Goal: Information Seeking & Learning: Learn about a topic

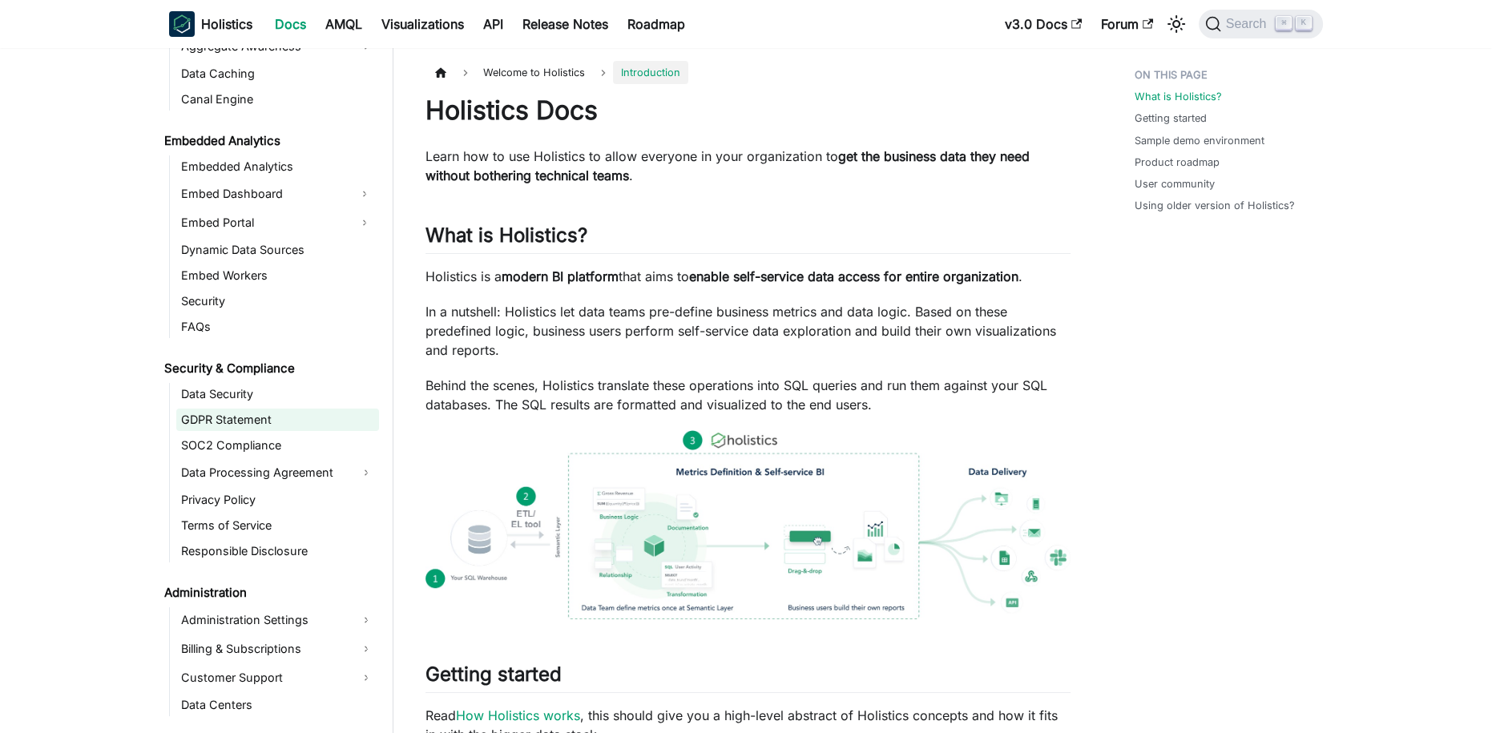
scroll to position [1602, 0]
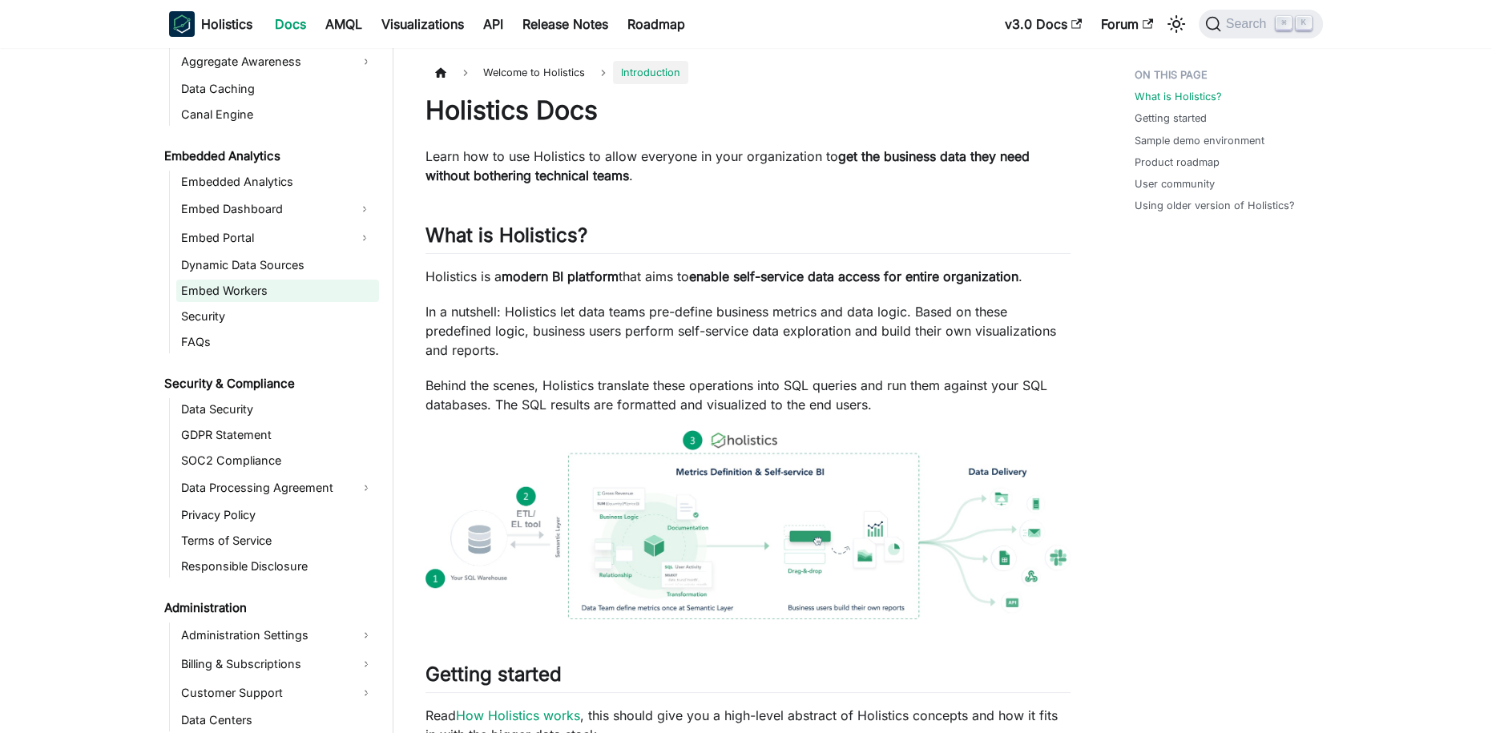
click at [232, 297] on link "Embed Workers" at bounding box center [277, 291] width 203 height 22
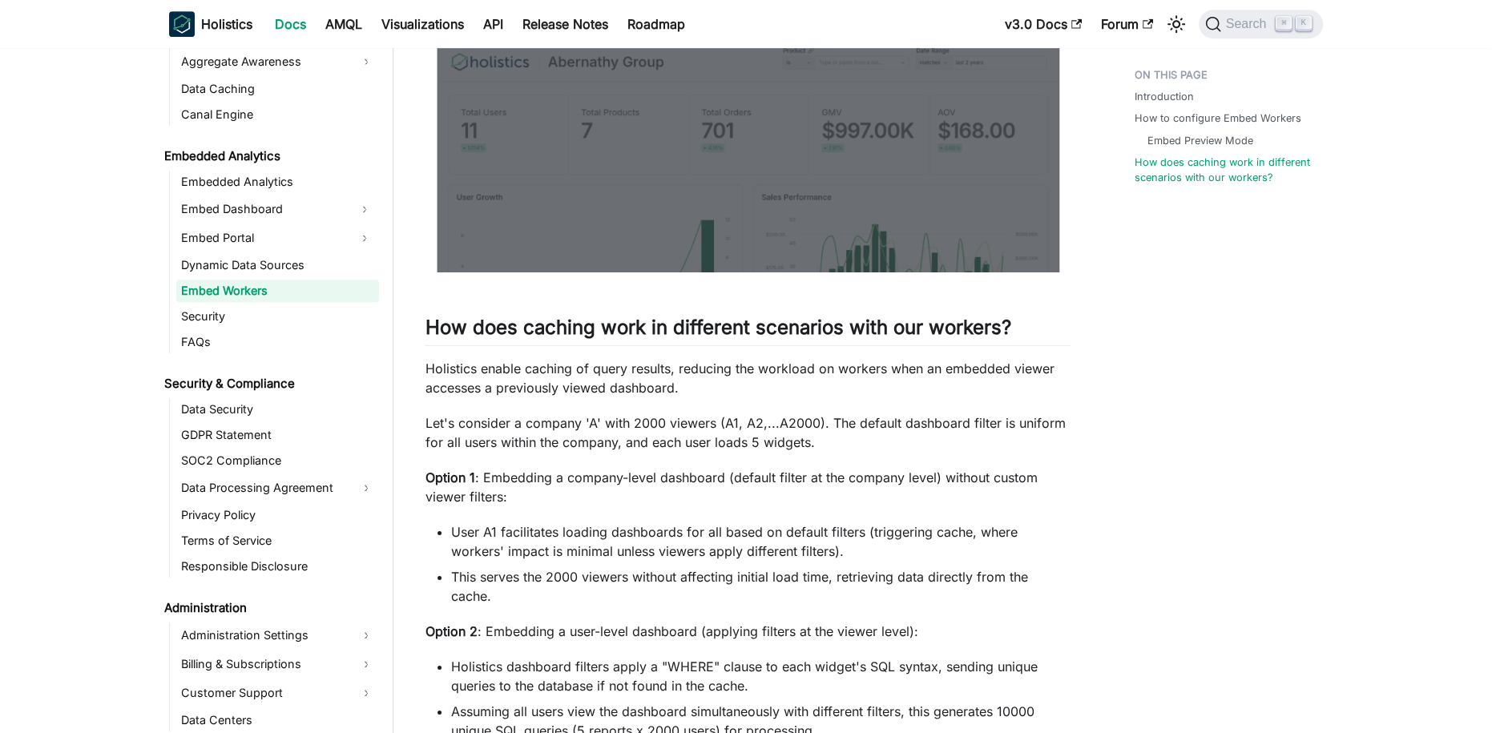
scroll to position [1759, 0]
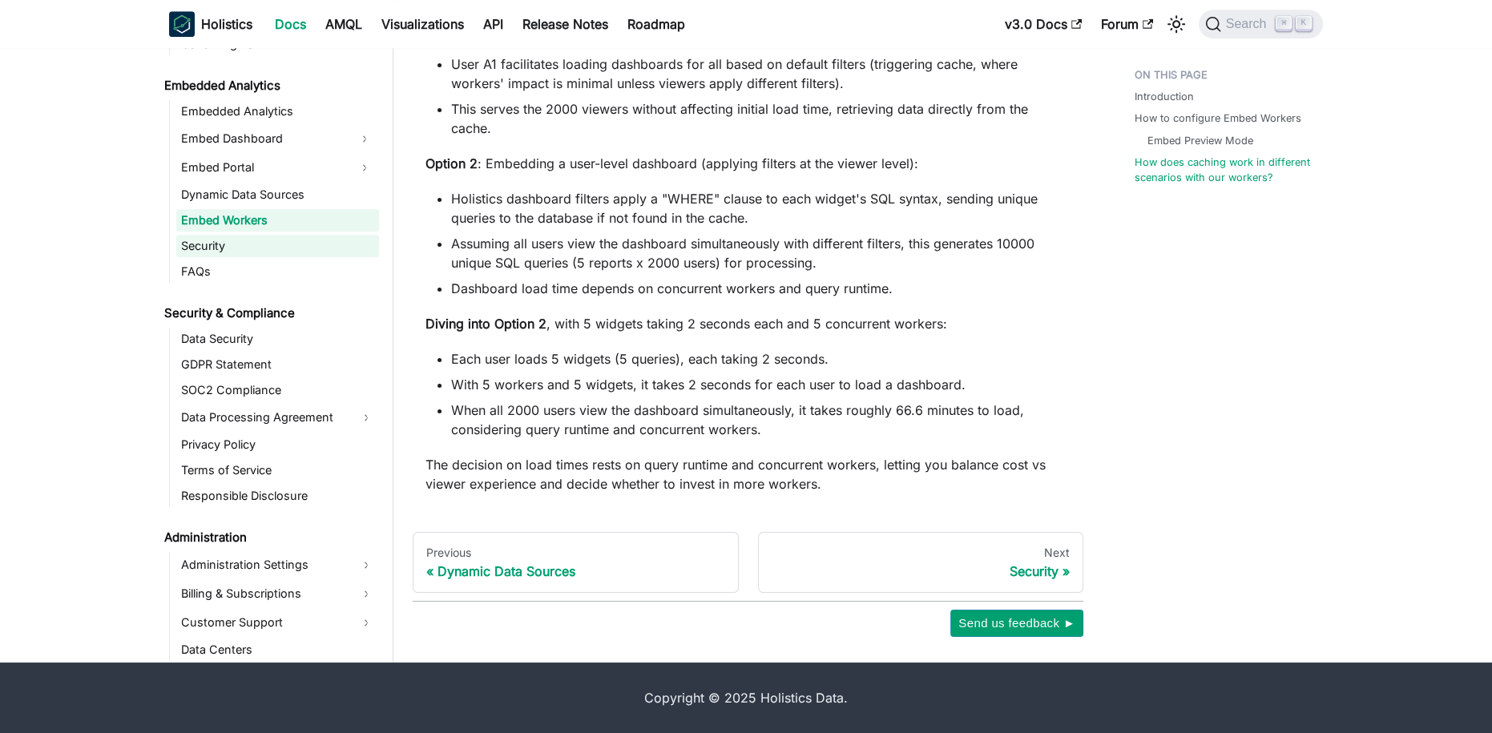
click at [227, 251] on link "Security" at bounding box center [277, 246] width 203 height 22
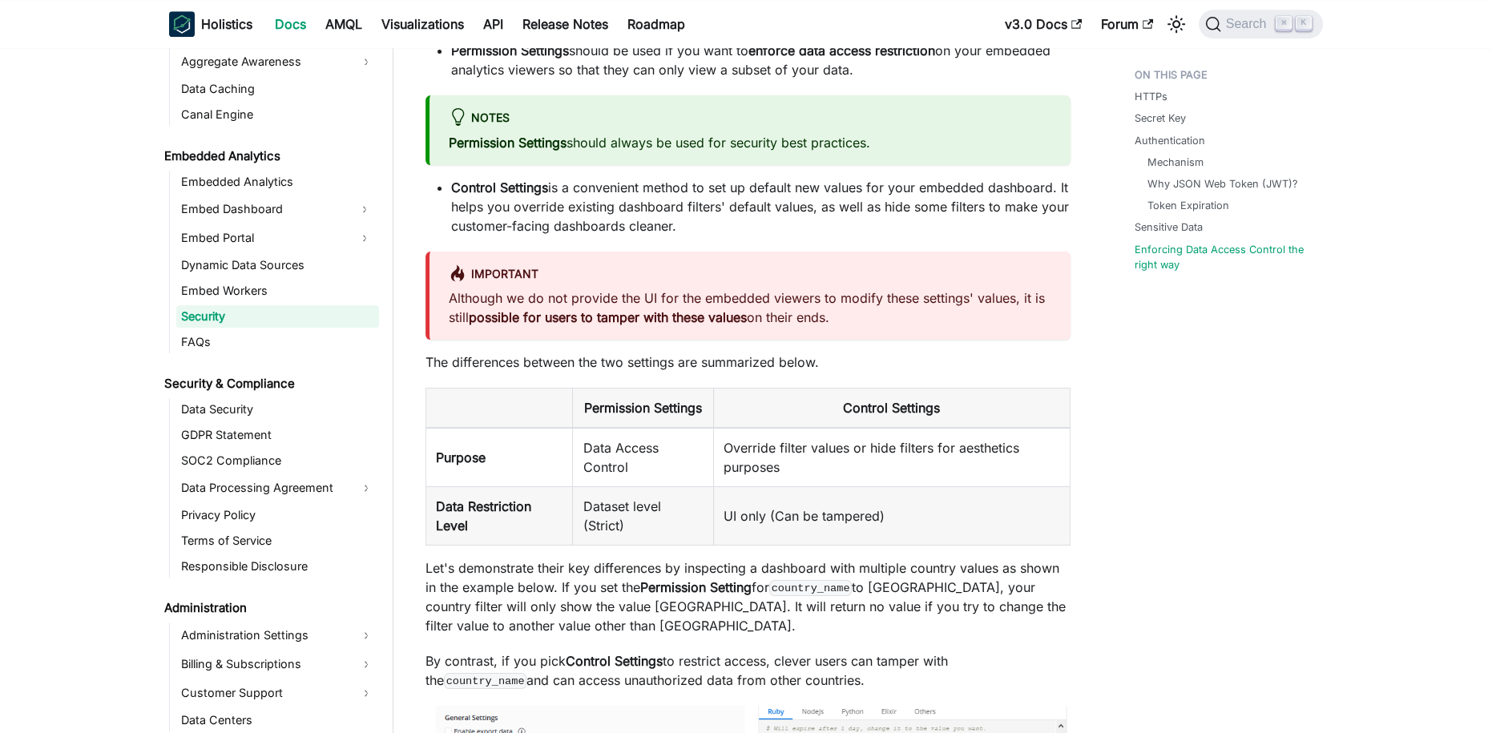
scroll to position [2570, 0]
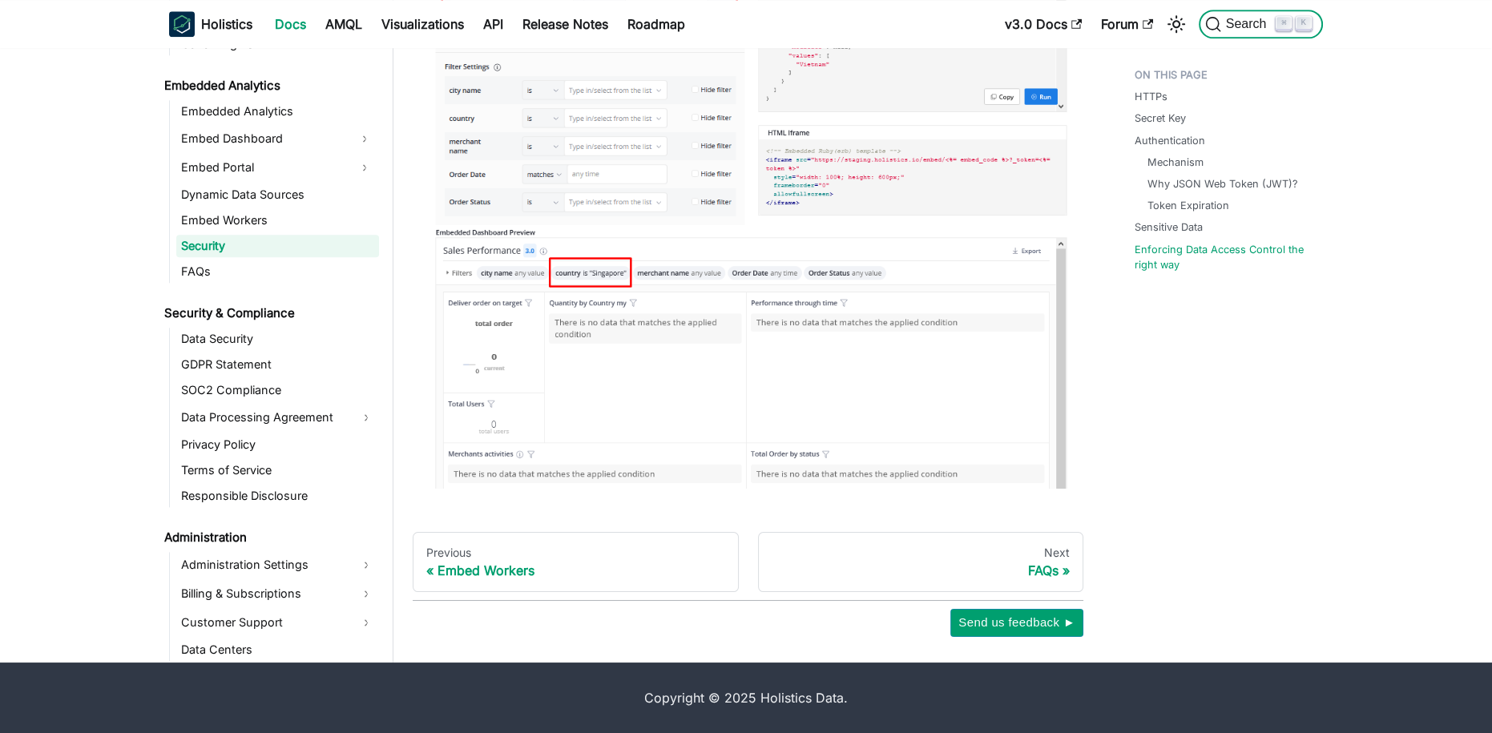
click at [1240, 26] on span "Search" at bounding box center [1249, 24] width 55 height 14
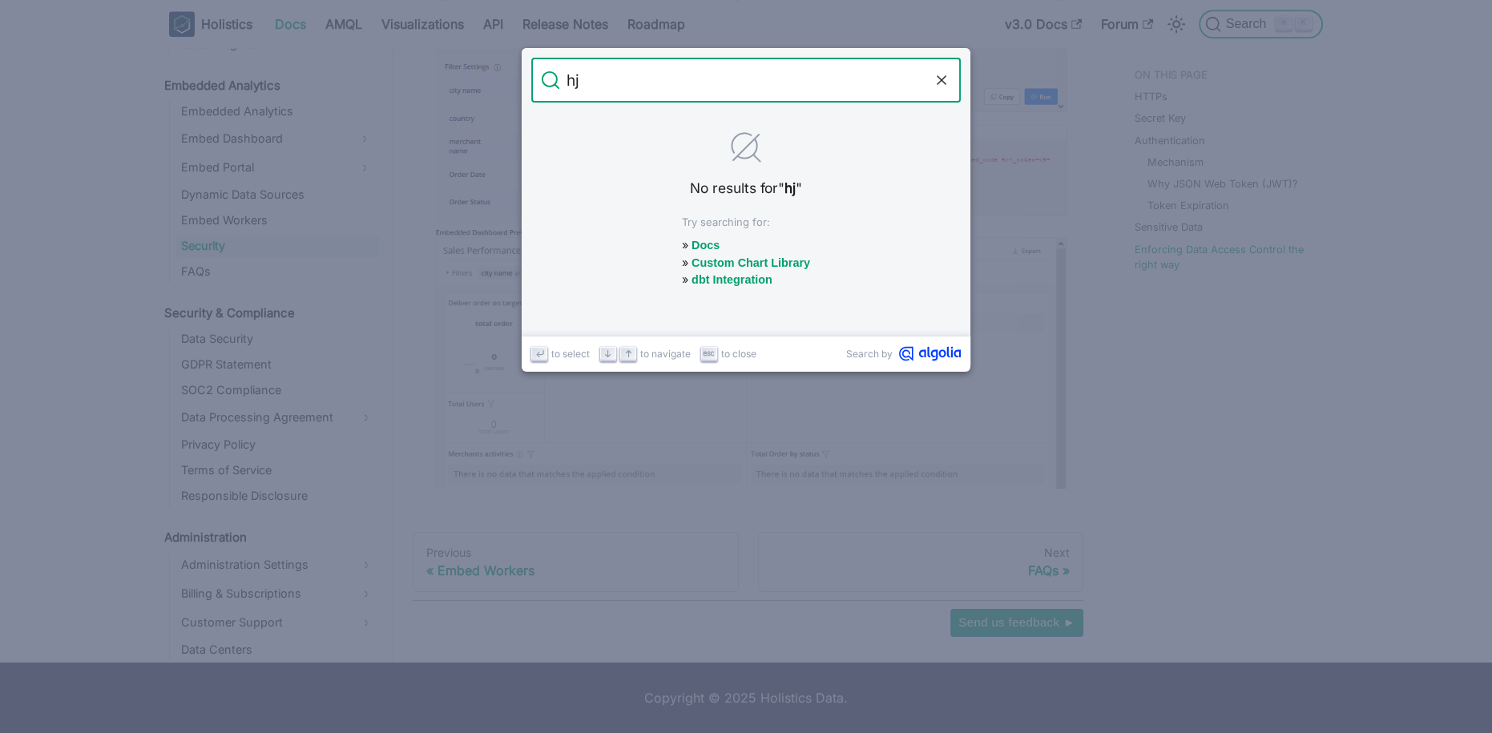
type input "h"
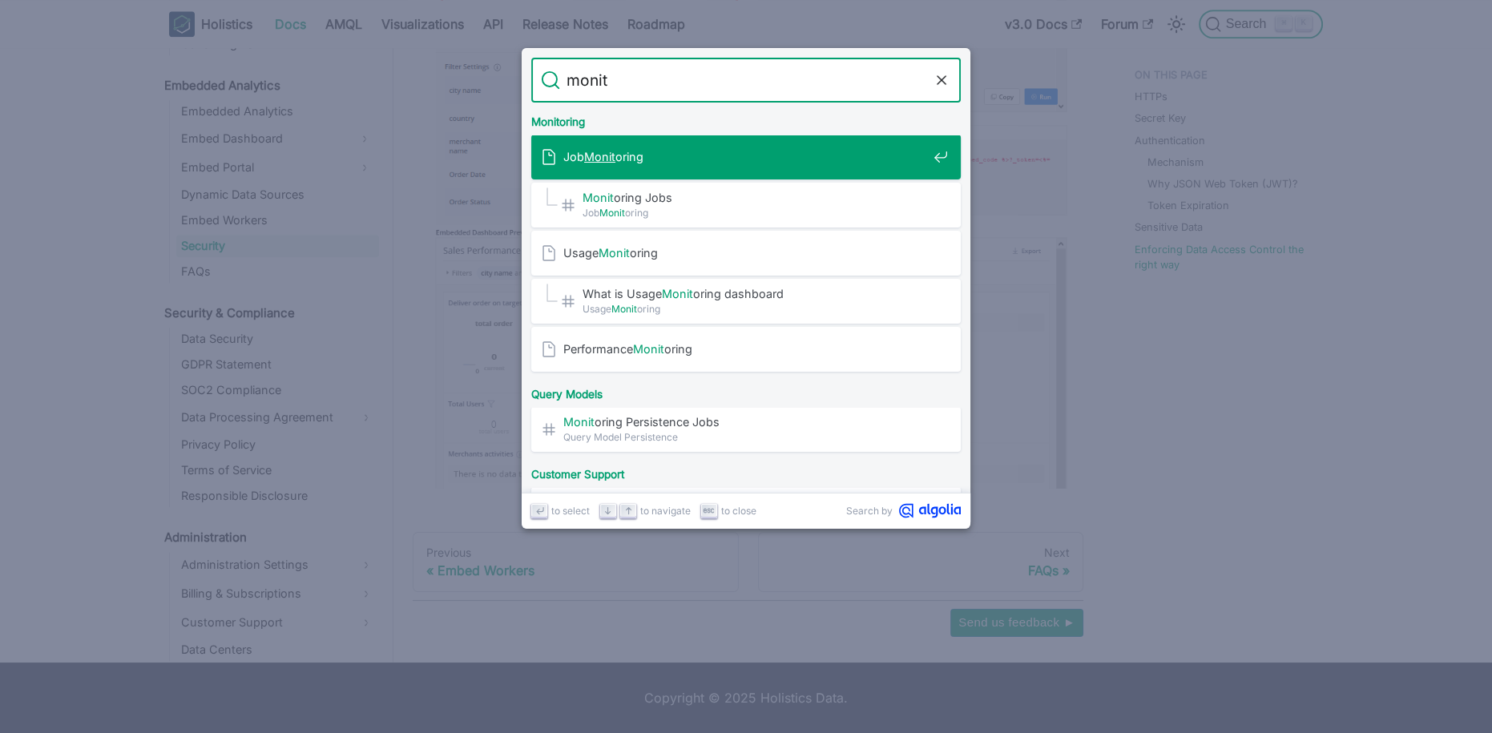
type input "monito"
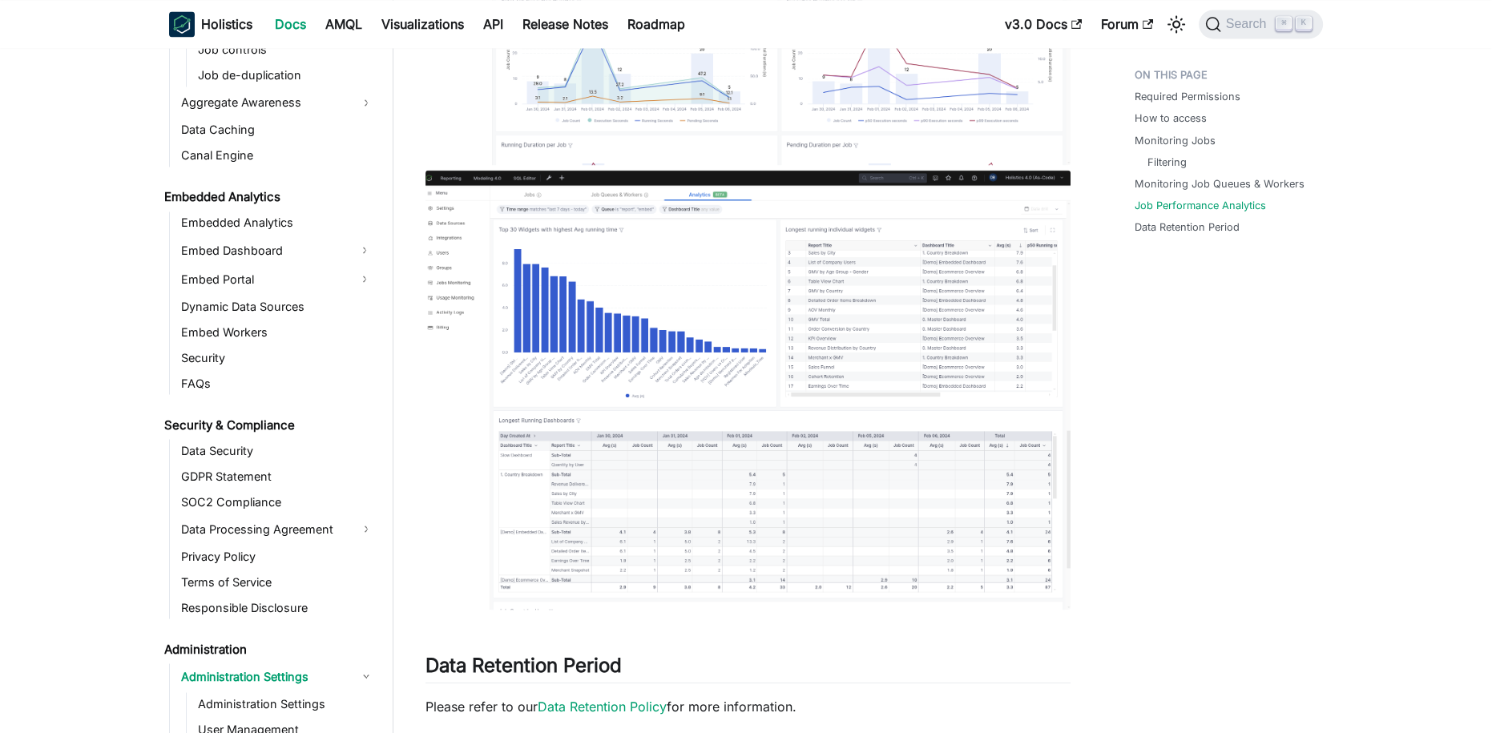
scroll to position [4073, 0]
